Goal: Transaction & Acquisition: Purchase product/service

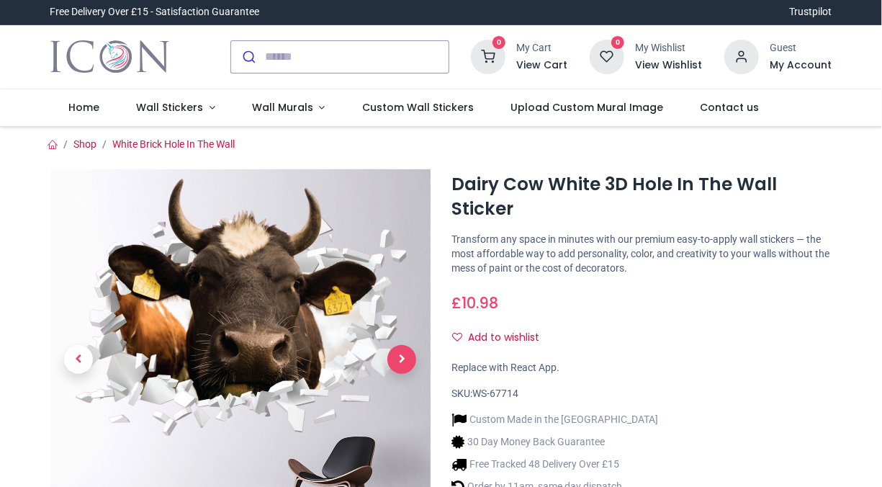
click at [405, 351] on span "Next" at bounding box center [401, 359] width 29 height 29
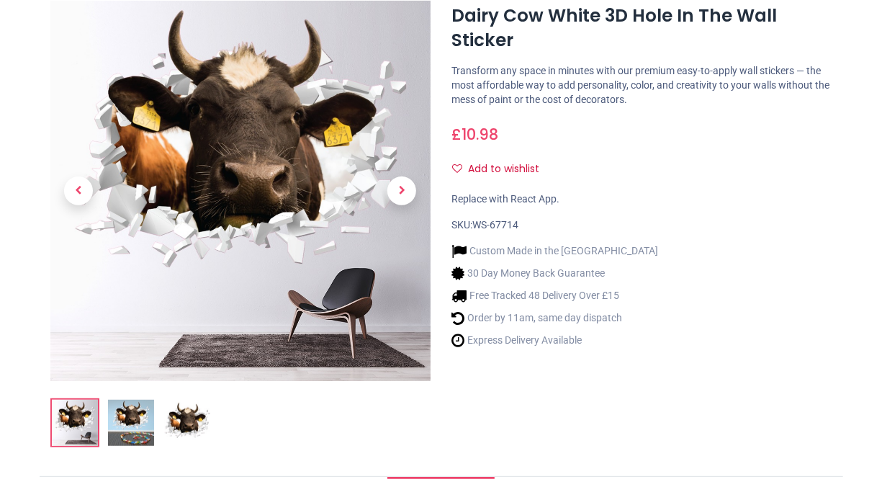
click at [135, 428] on img at bounding box center [131, 422] width 46 height 46
click at [191, 421] on img at bounding box center [187, 422] width 46 height 46
click at [137, 420] on img at bounding box center [131, 422] width 46 height 46
click at [127, 420] on img at bounding box center [131, 422] width 46 height 46
click at [159, 416] on ol at bounding box center [240, 422] width 380 height 49
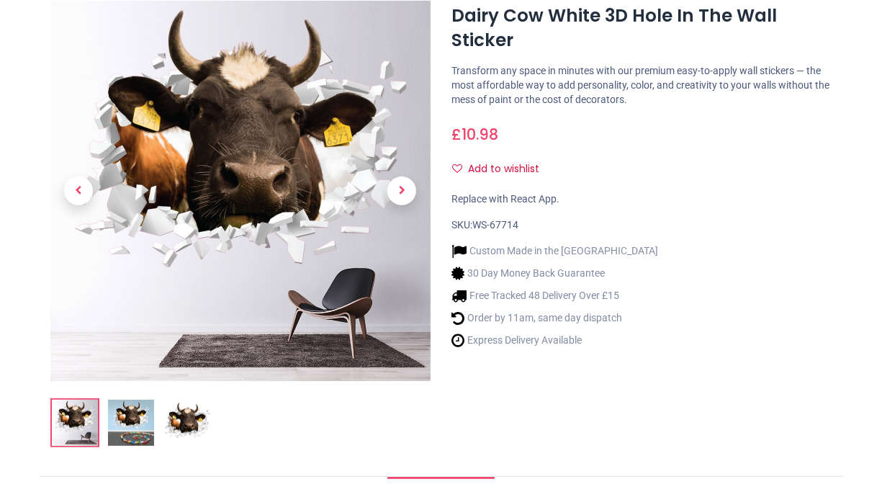
click at [159, 416] on ol at bounding box center [240, 422] width 380 height 49
click at [160, 416] on ol at bounding box center [240, 422] width 380 height 49
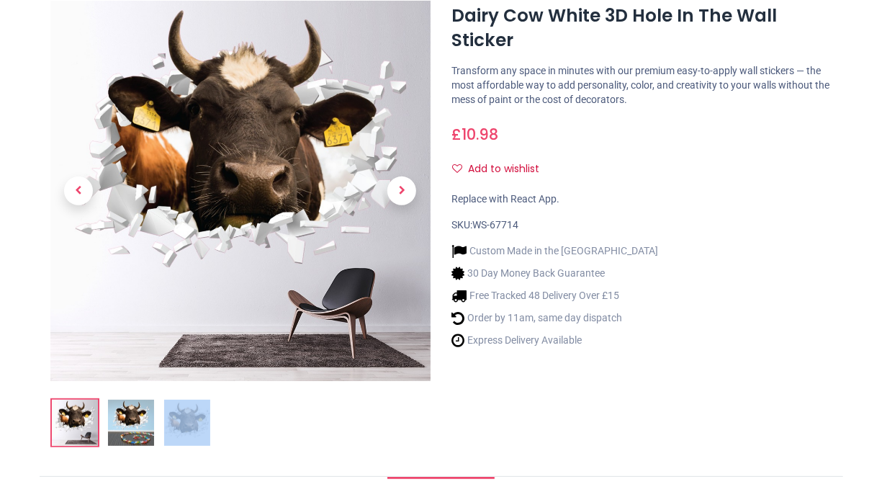
click at [160, 416] on ol at bounding box center [240, 422] width 380 height 49
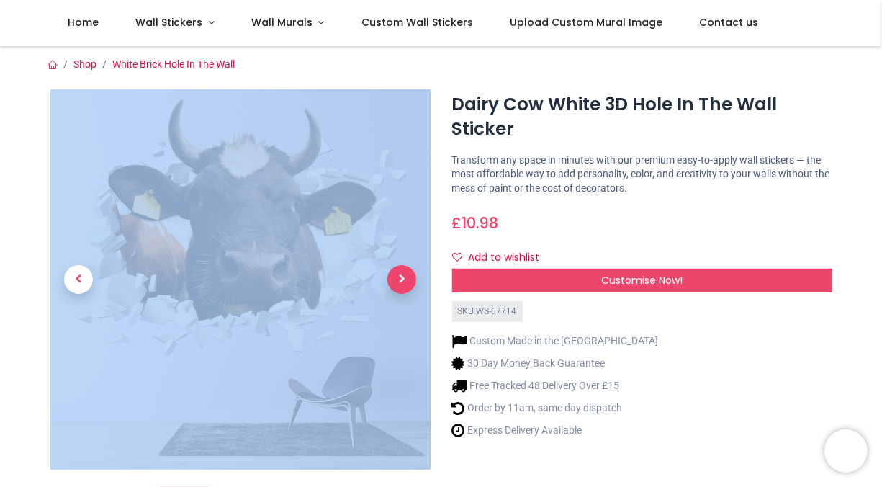
click at [405, 281] on span "Next" at bounding box center [401, 279] width 29 height 29
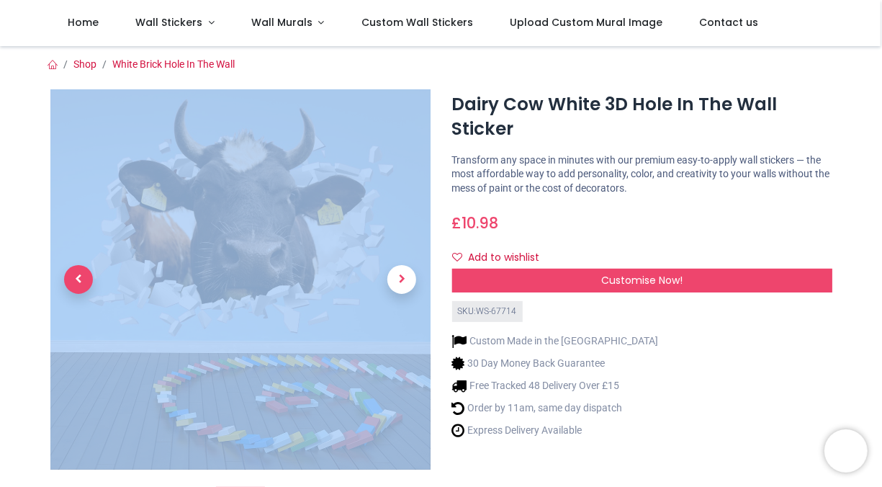
click at [76, 279] on span "Previous" at bounding box center [78, 279] width 29 height 29
